Goal: Task Accomplishment & Management: Manage account settings

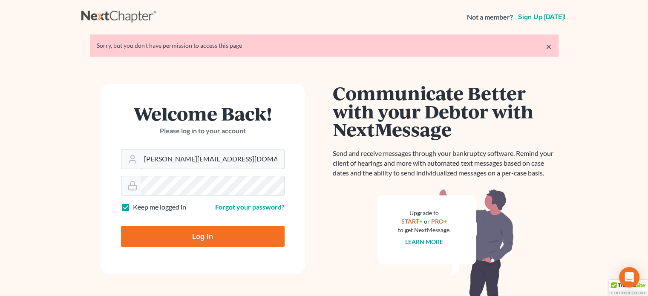
click at [230, 159] on input "donna@hollandlaw970.com" at bounding box center [213, 159] width 144 height 19
type input "steven@hollandlaw970.com"
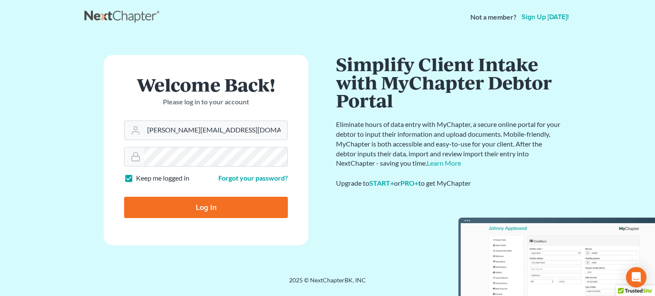
click at [220, 208] on input "Log In" at bounding box center [206, 207] width 164 height 21
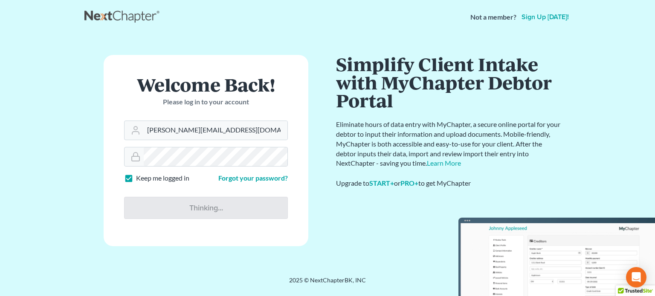
type input "Thinking..."
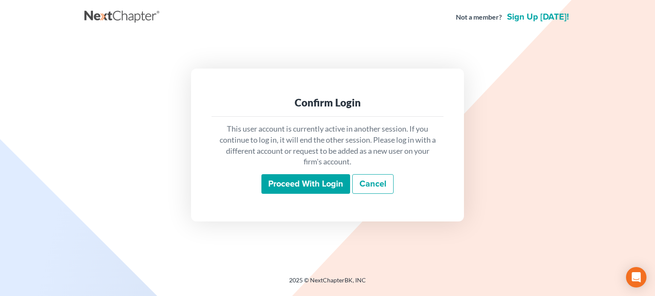
click at [275, 181] on input "Proceed with login" at bounding box center [305, 184] width 89 height 20
